Goal: Use online tool/utility: Utilize a website feature to perform a specific function

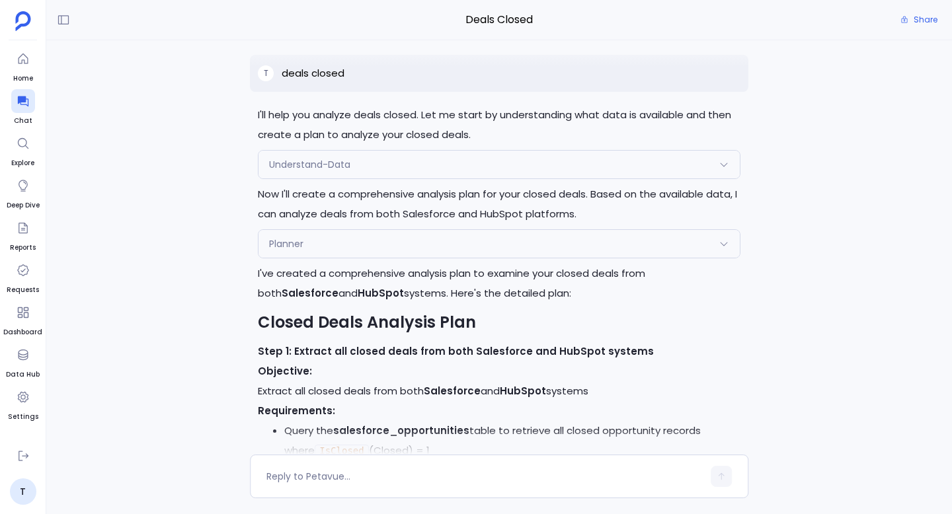
scroll to position [-401, 0]
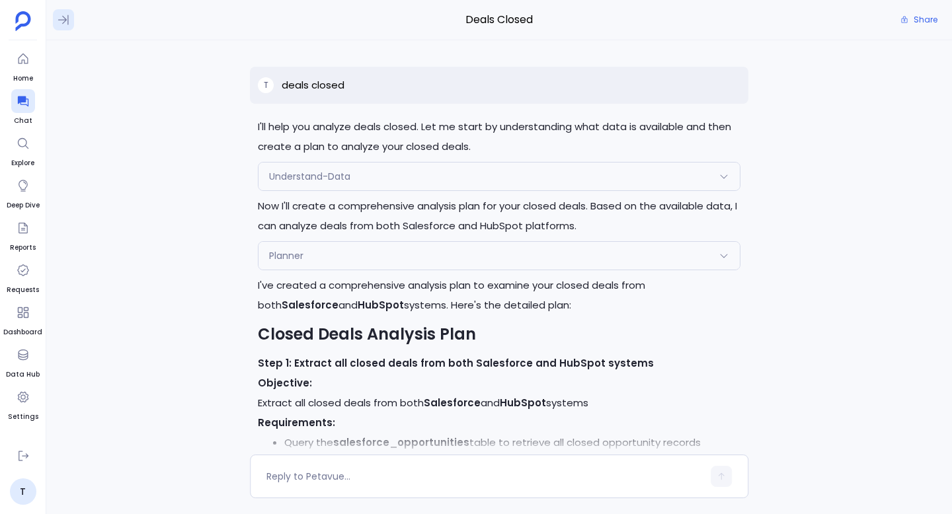
click at [66, 14] on icon at bounding box center [63, 19] width 13 height 13
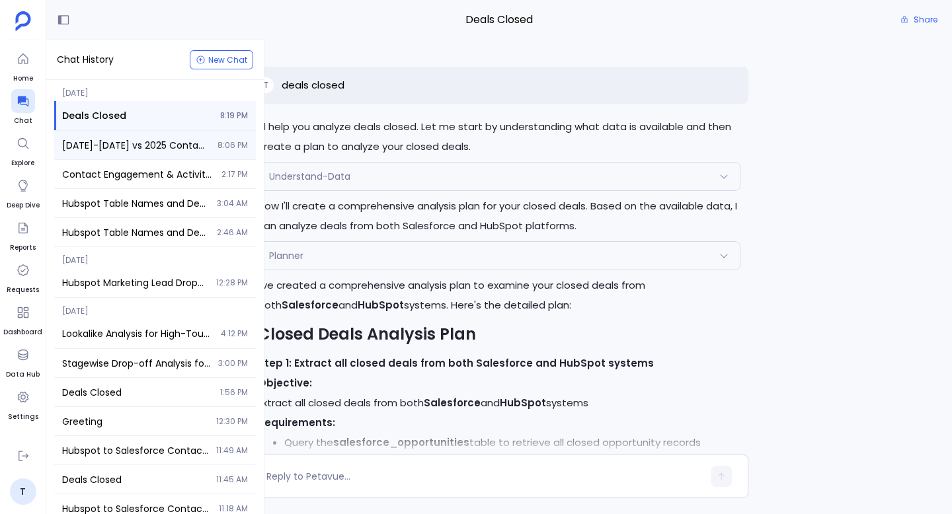
click at [133, 153] on div "[DATE]-[DATE] vs 2025 Contact Engagement & Activity Cohort Analysis 8:06 PM" at bounding box center [155, 145] width 202 height 28
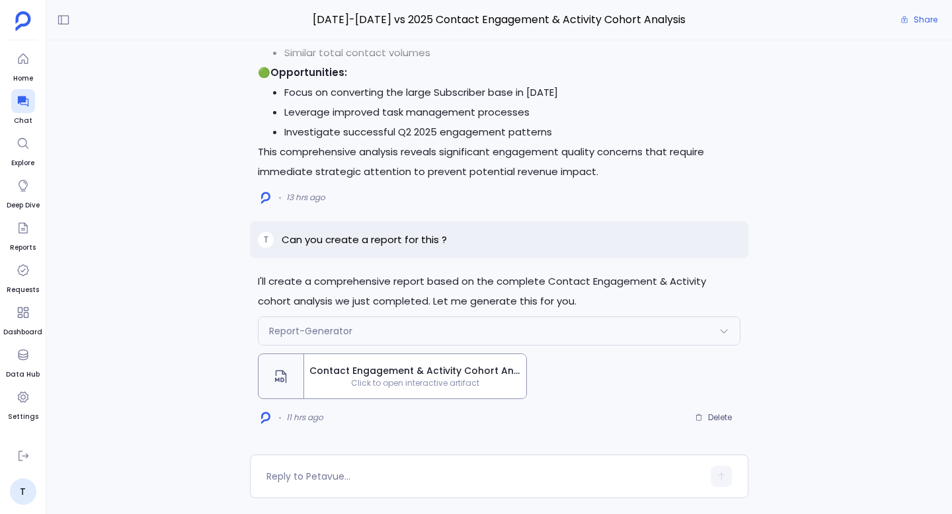
click at [419, 378] on span "Click to open interactive artifact" at bounding box center [415, 383] width 222 height 11
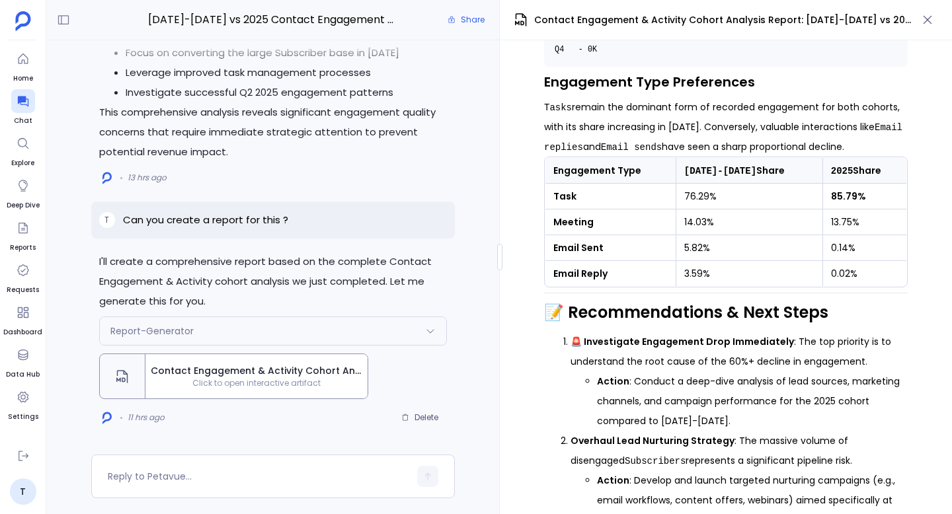
scroll to position [2640, 0]
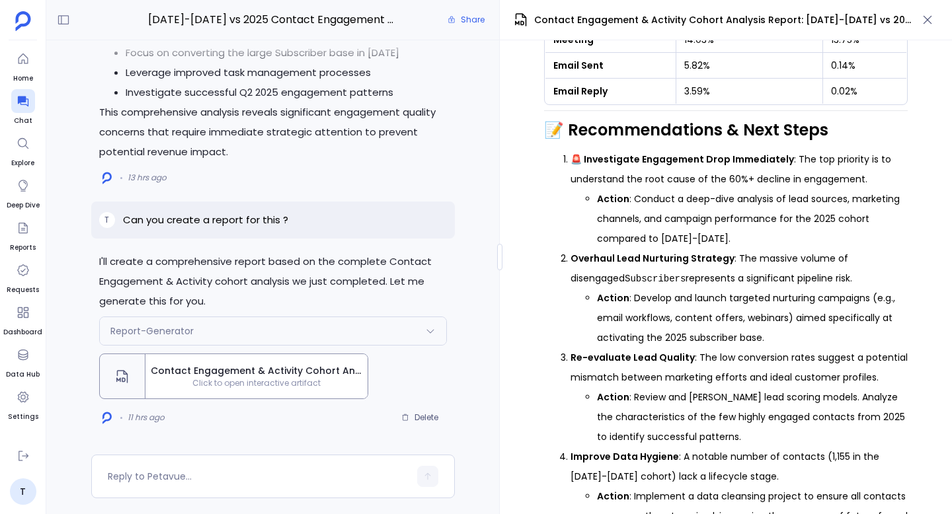
click at [240, 221] on p "Can you create a report for this ?" at bounding box center [205, 220] width 165 height 16
copy p "Can you create a report for this ?"
click at [426, 417] on span "Delete" at bounding box center [426, 417] width 24 height 11
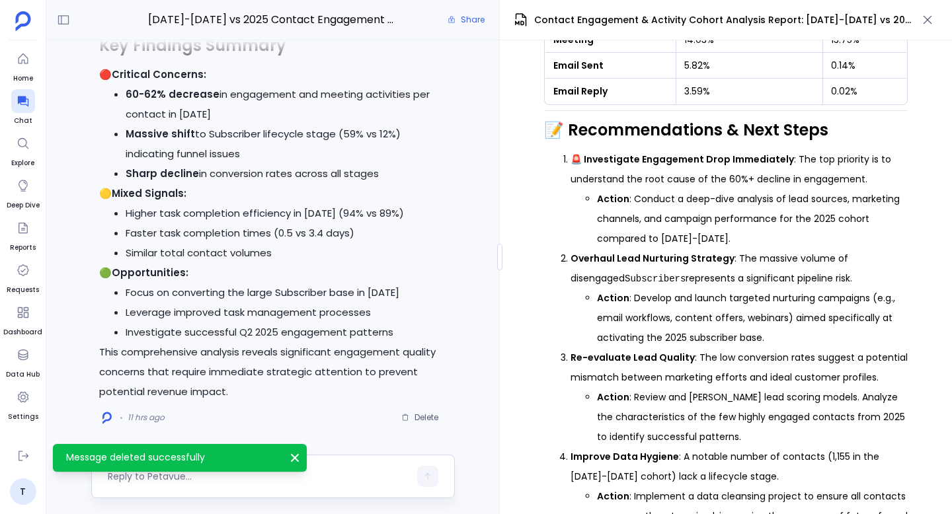
click at [229, 474] on textarea at bounding box center [258, 476] width 301 height 13
type textarea "Can you create a report for this ?"
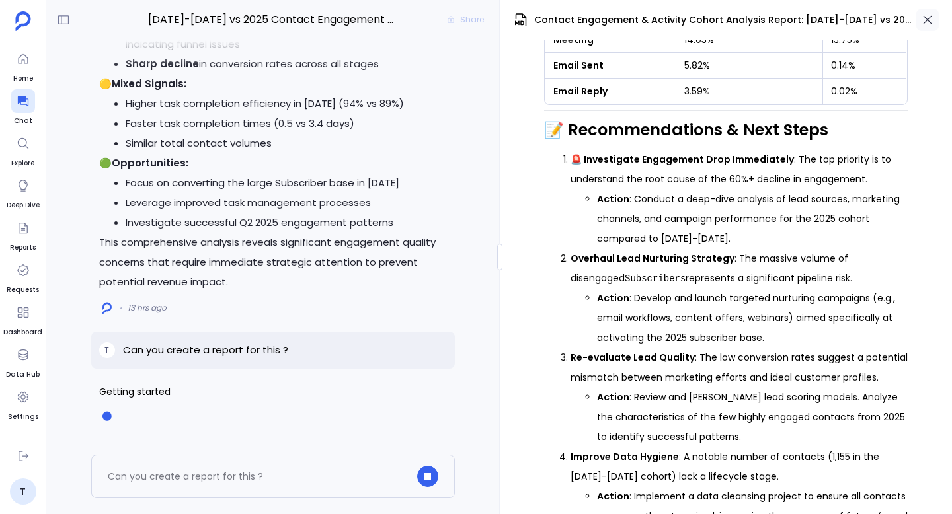
click at [933, 24] on icon "button" at bounding box center [927, 19] width 13 height 13
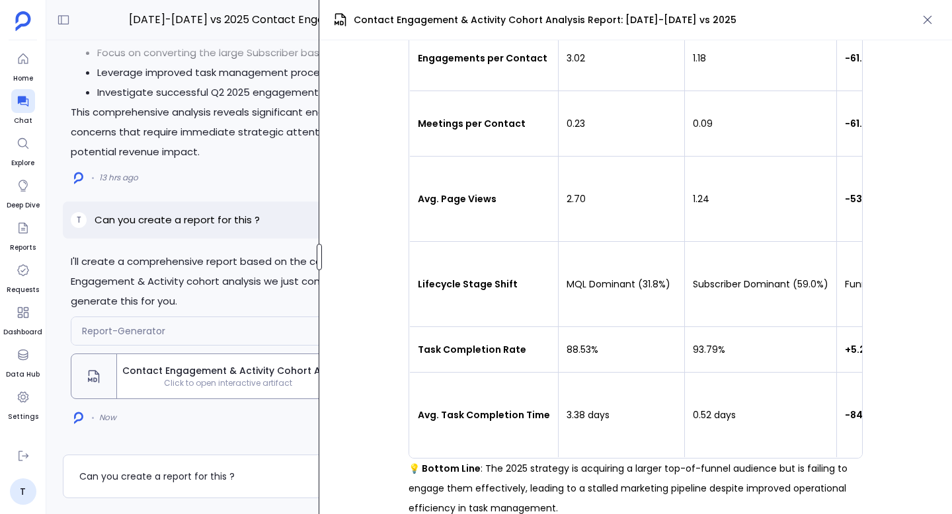
scroll to position [399, 0]
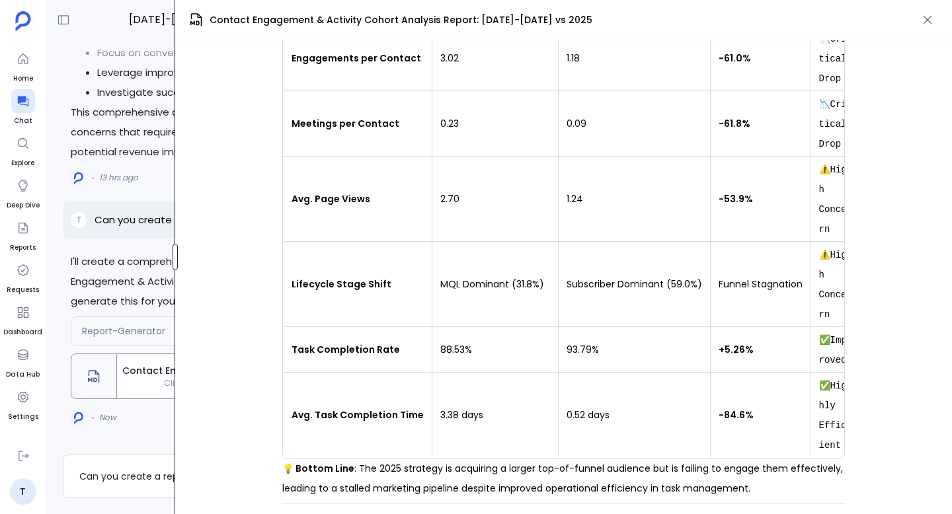
click at [175, 240] on div "[DATE]-[DATE] vs 2025 Contact Engagement & Activity Cohort Analysis Share I'll …" at bounding box center [498, 257] width 905 height 514
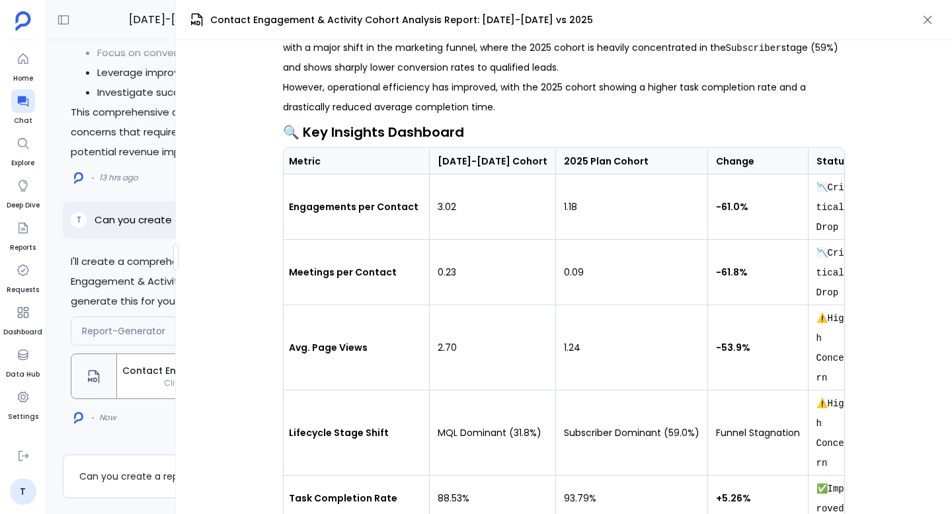
scroll to position [159, 0]
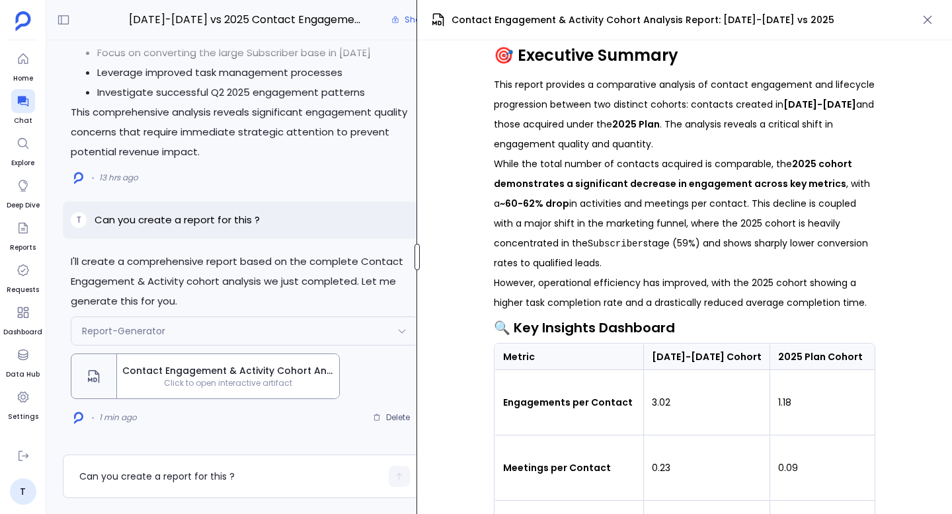
click at [385, 221] on div "[DATE]-[DATE] vs 2025 Contact Engagement & Activity Cohort Analysis Share I'll …" at bounding box center [498, 257] width 905 height 514
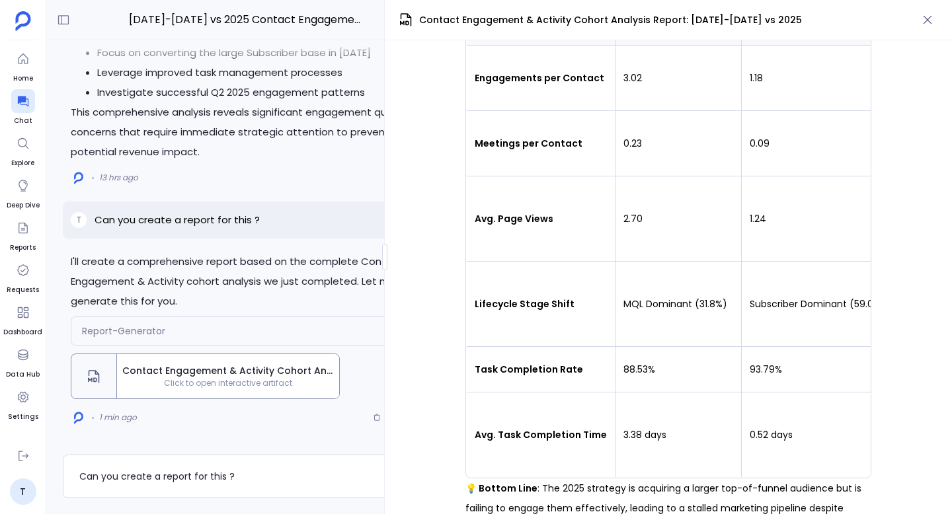
scroll to position [0, 160]
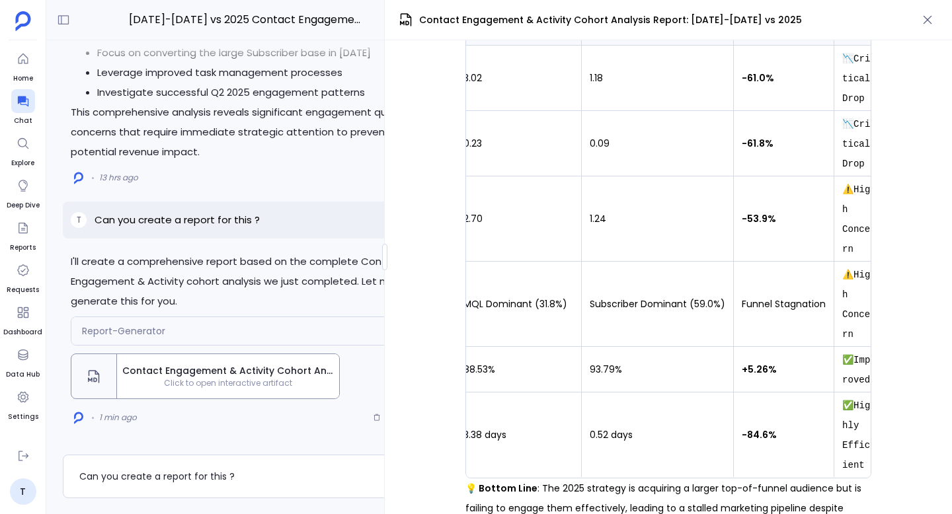
click at [199, 223] on p "Can you create a report for this ?" at bounding box center [177, 220] width 165 height 16
copy p "Can you create a report for this ?"
click at [369, 414] on button "Delete" at bounding box center [391, 418] width 54 height 20
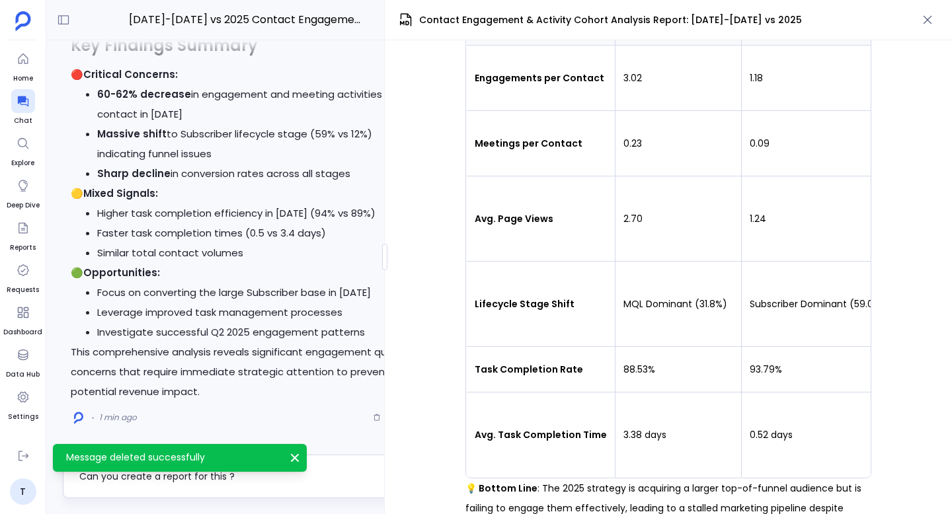
click at [194, 477] on textarea "Can you create a report for this ?" at bounding box center [229, 476] width 301 height 13
type textarea "Can you create a report for this ?"
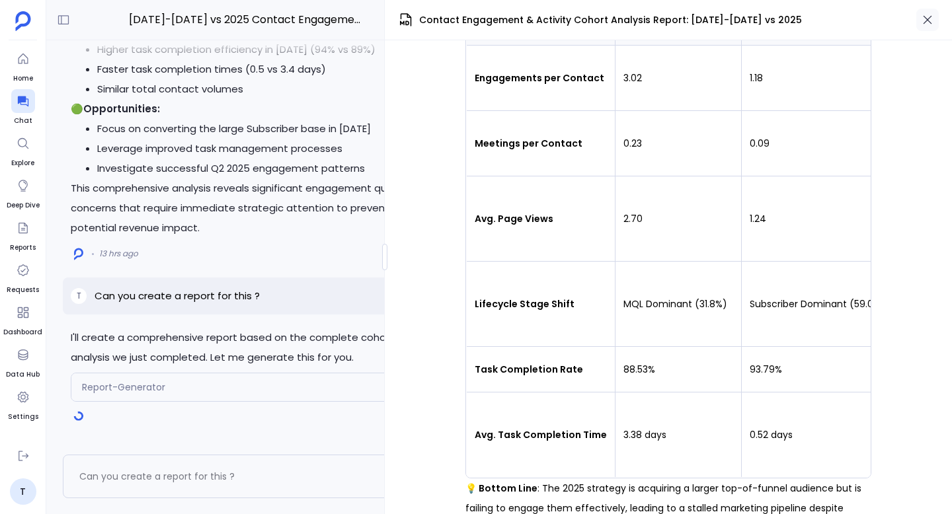
click at [929, 19] on icon "button" at bounding box center [927, 19] width 13 height 13
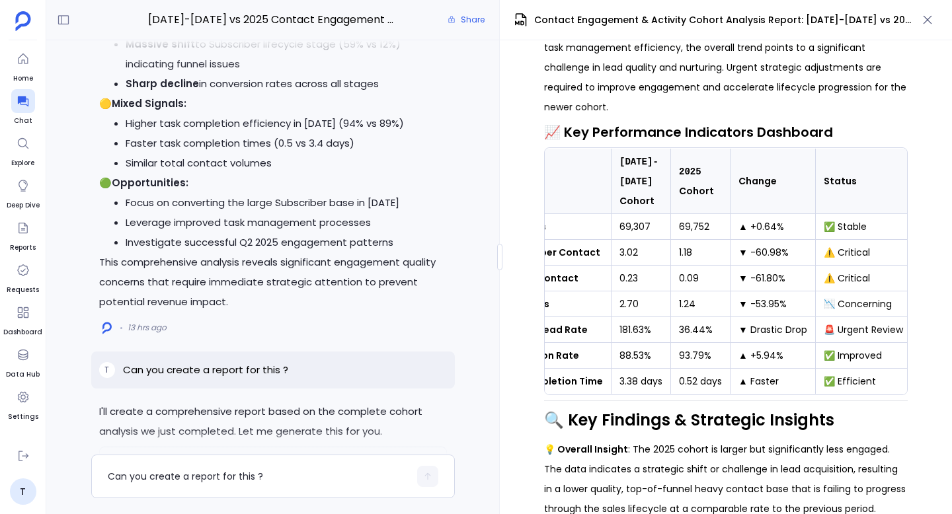
scroll to position [-134, 0]
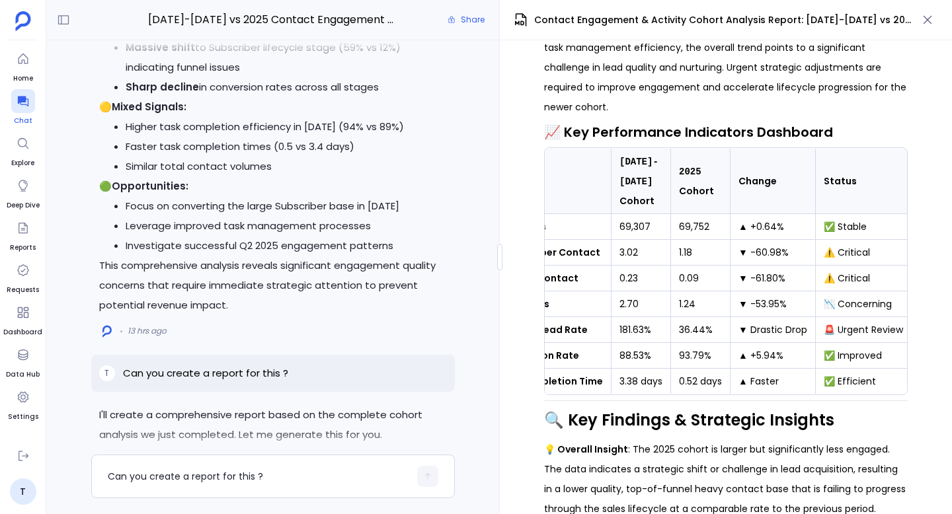
click at [24, 96] on icon at bounding box center [22, 101] width 11 height 11
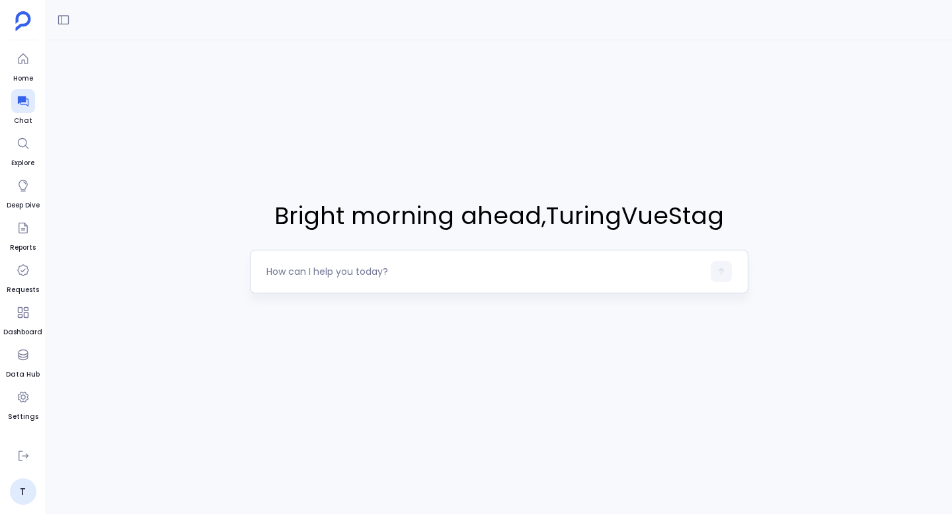
click at [348, 274] on textarea at bounding box center [484, 271] width 436 height 13
type textarea "get me deals closed"
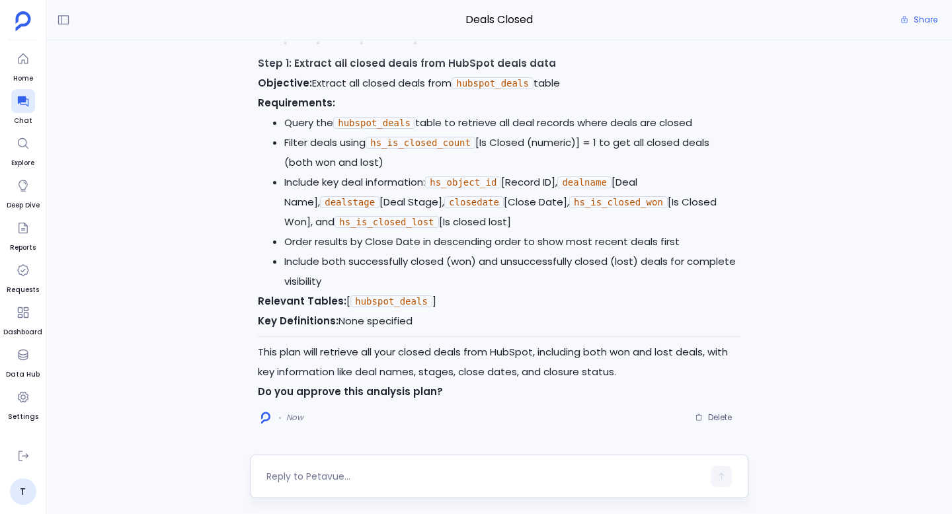
click at [323, 479] on textarea at bounding box center [484, 476] width 436 height 13
type textarea "proceed"
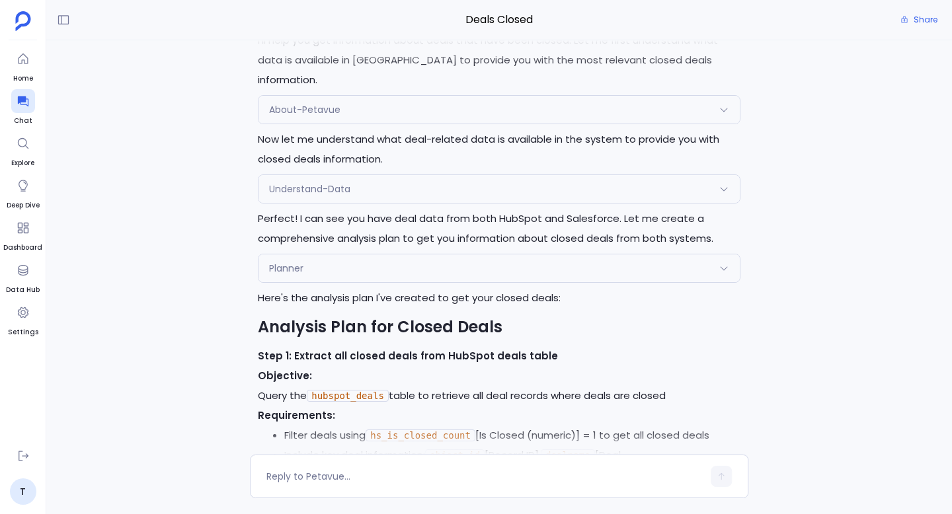
scroll to position [-391, 0]
